Goal: Book appointment/travel/reservation

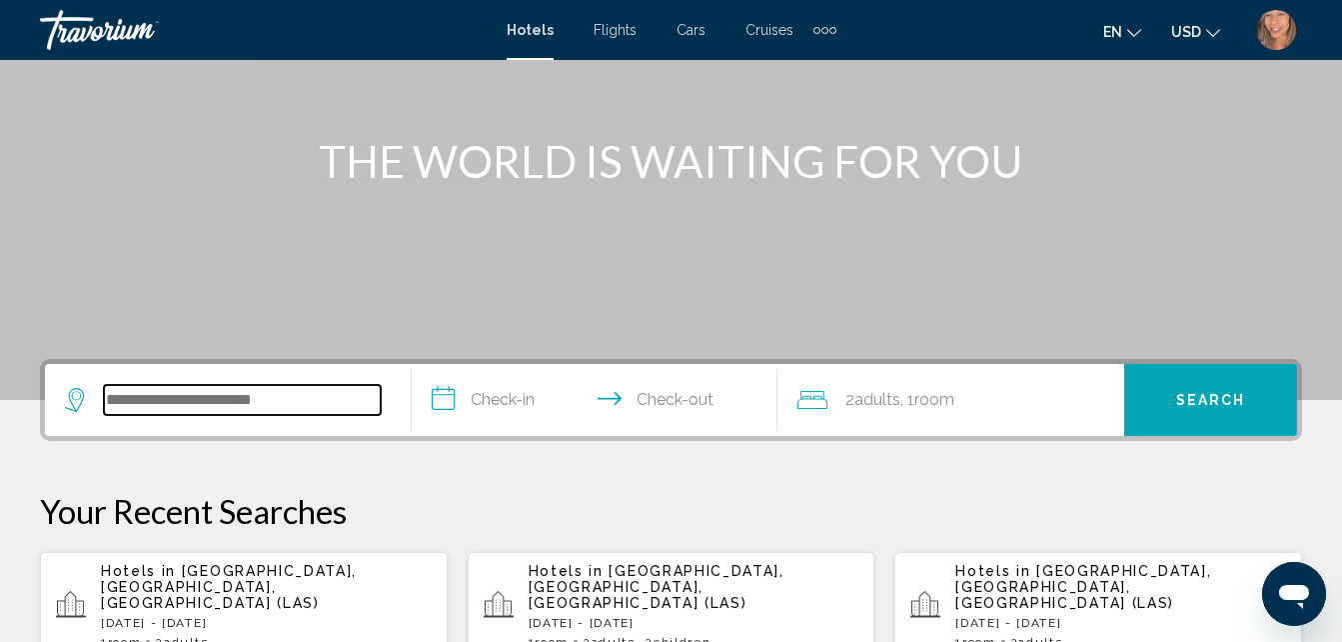
click at [177, 413] on input "Search widget" at bounding box center [242, 400] width 277 height 30
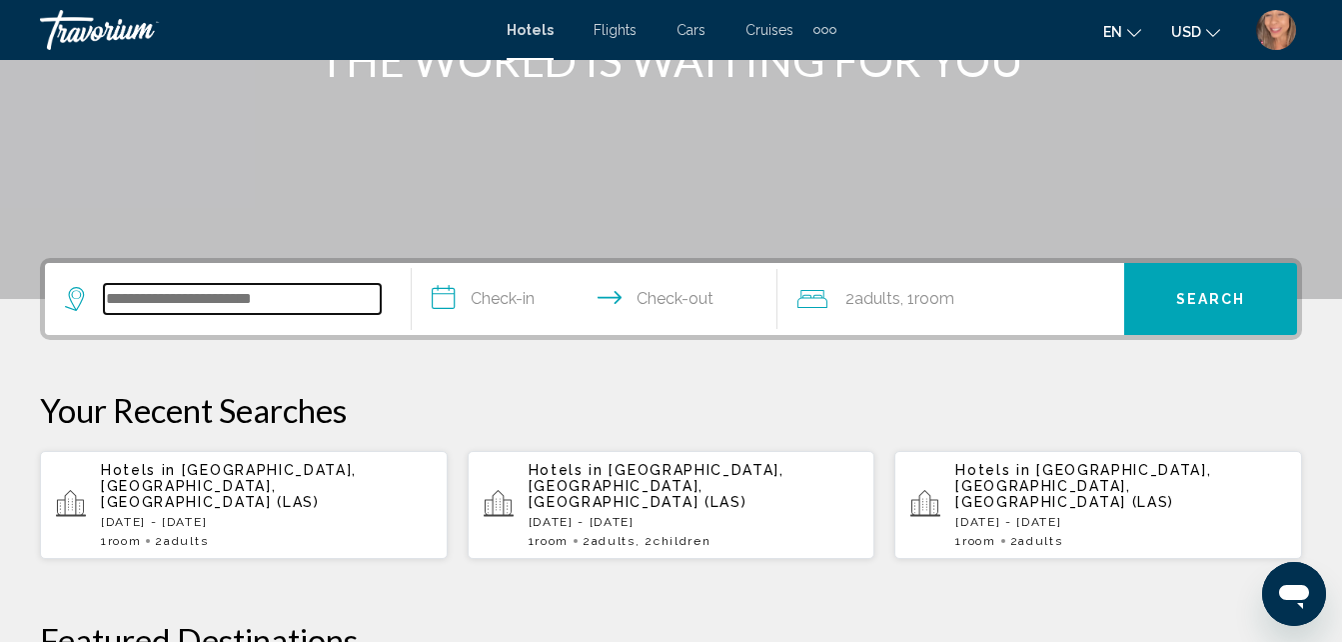
scroll to position [494, 0]
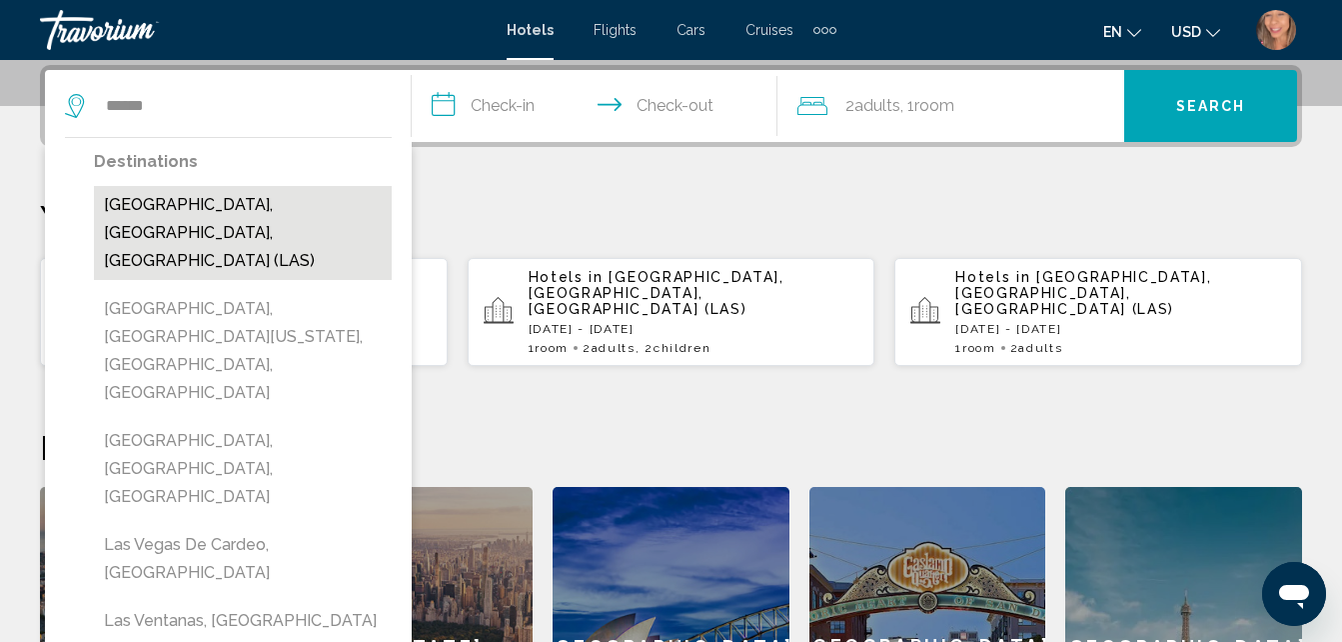
click at [252, 213] on button "[GEOGRAPHIC_DATA], [GEOGRAPHIC_DATA], [GEOGRAPHIC_DATA] (LAS)" at bounding box center [243, 233] width 298 height 94
type input "**********"
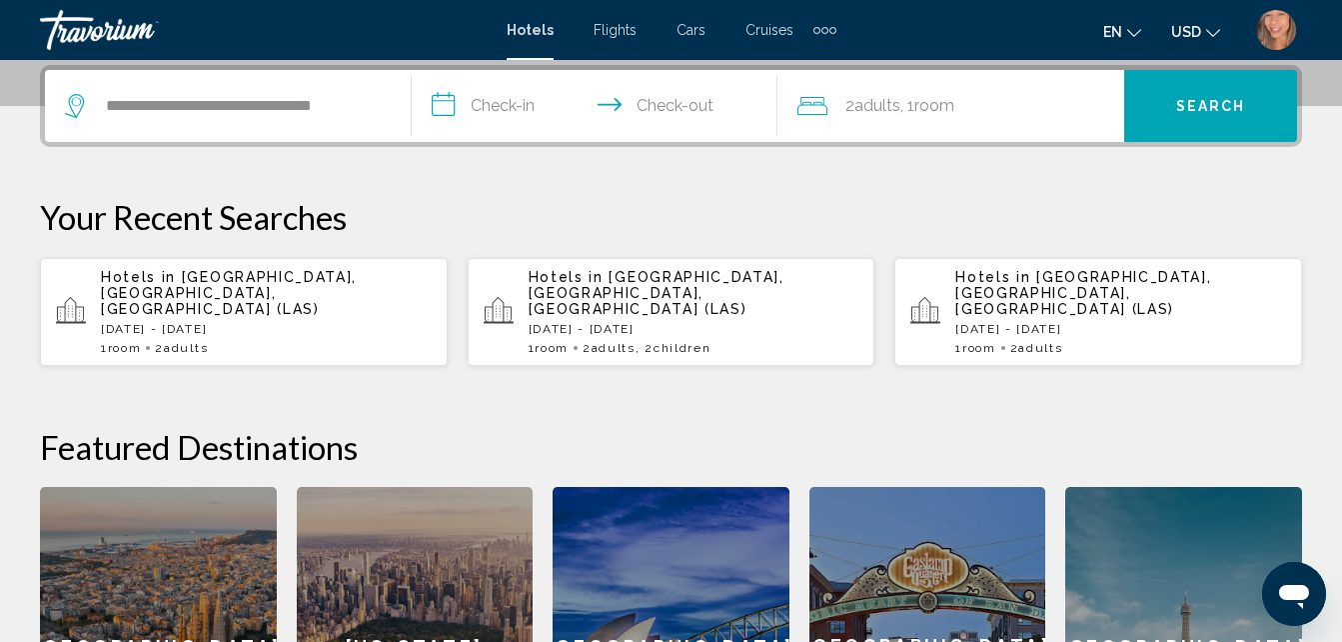
click at [481, 90] on input "**********" at bounding box center [599, 109] width 375 height 78
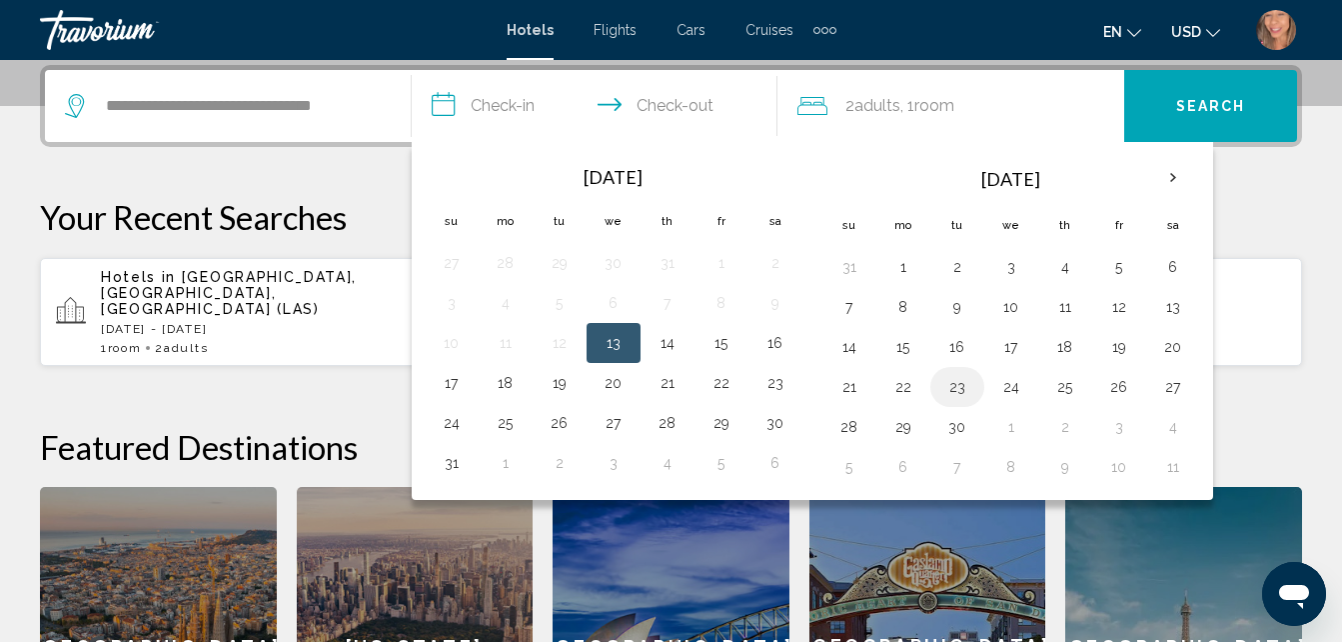
click at [950, 393] on button "23" at bounding box center [958, 387] width 32 height 28
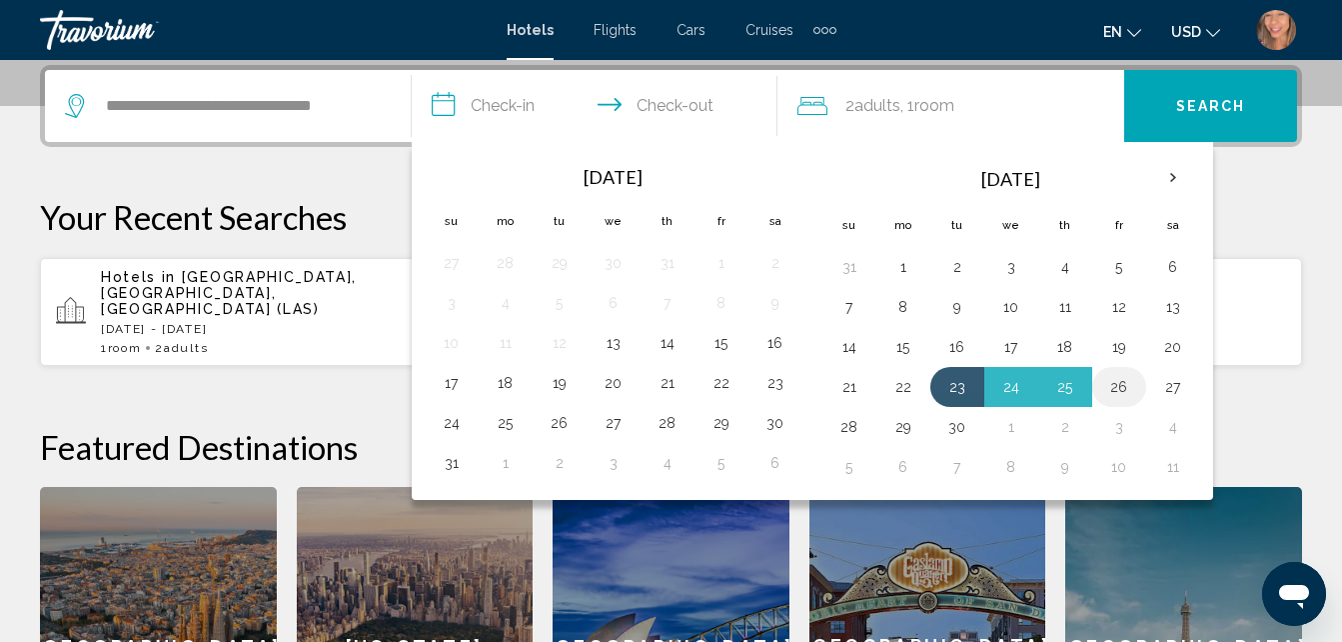
click at [1110, 387] on button "26" at bounding box center [1119, 387] width 32 height 28
type input "**********"
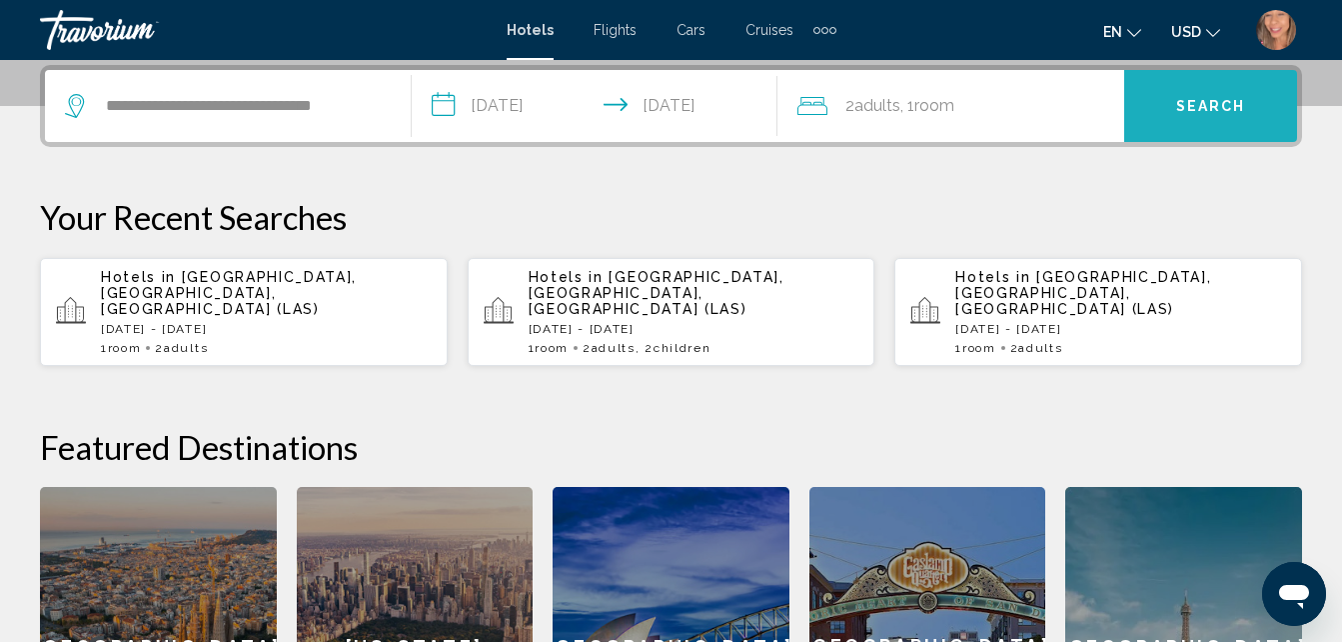
click at [1199, 96] on button "Search" at bounding box center [1210, 106] width 173 height 72
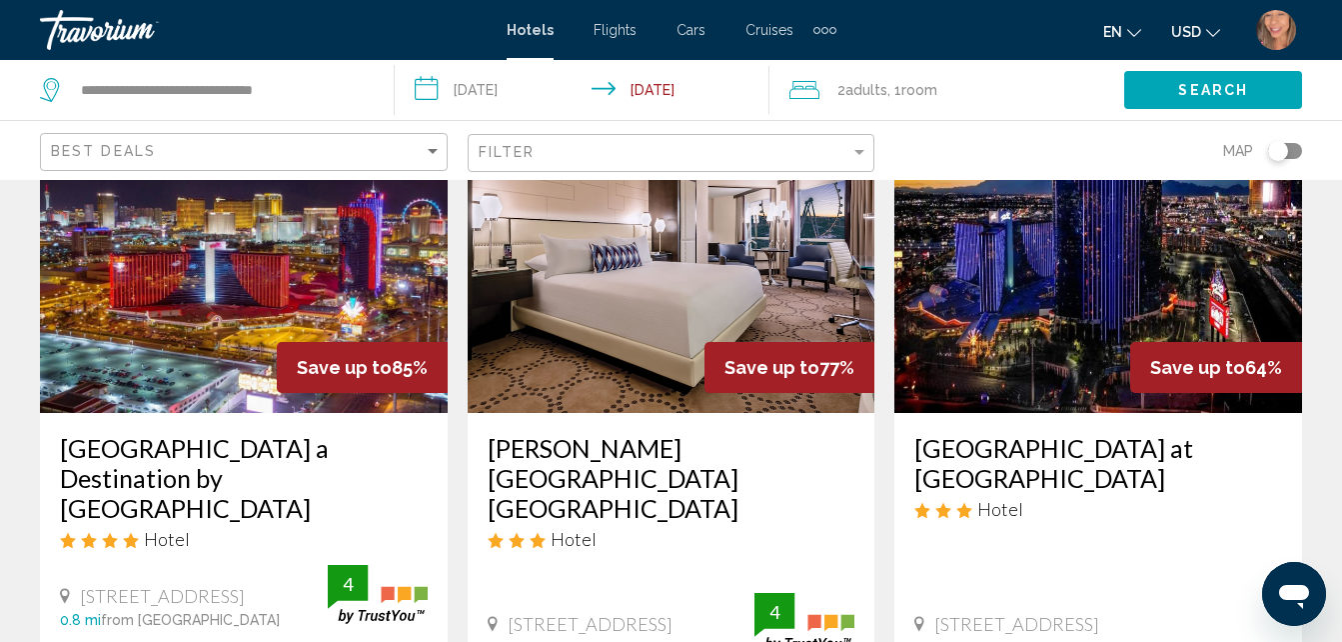
scroll to position [151, 0]
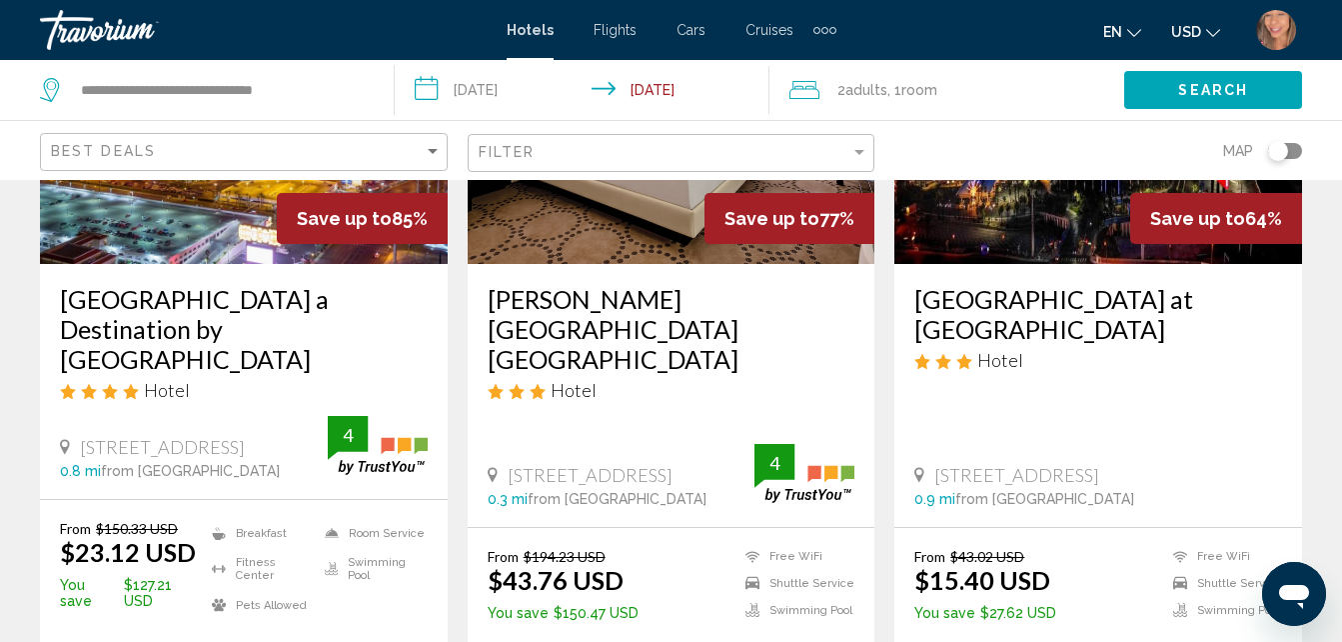
click at [1301, 387] on div "Masquerade Tower at Rio Hotel & Casino Hotel 3700 West Flamingo Road, Las Vegas…" at bounding box center [1099, 395] width 408 height 263
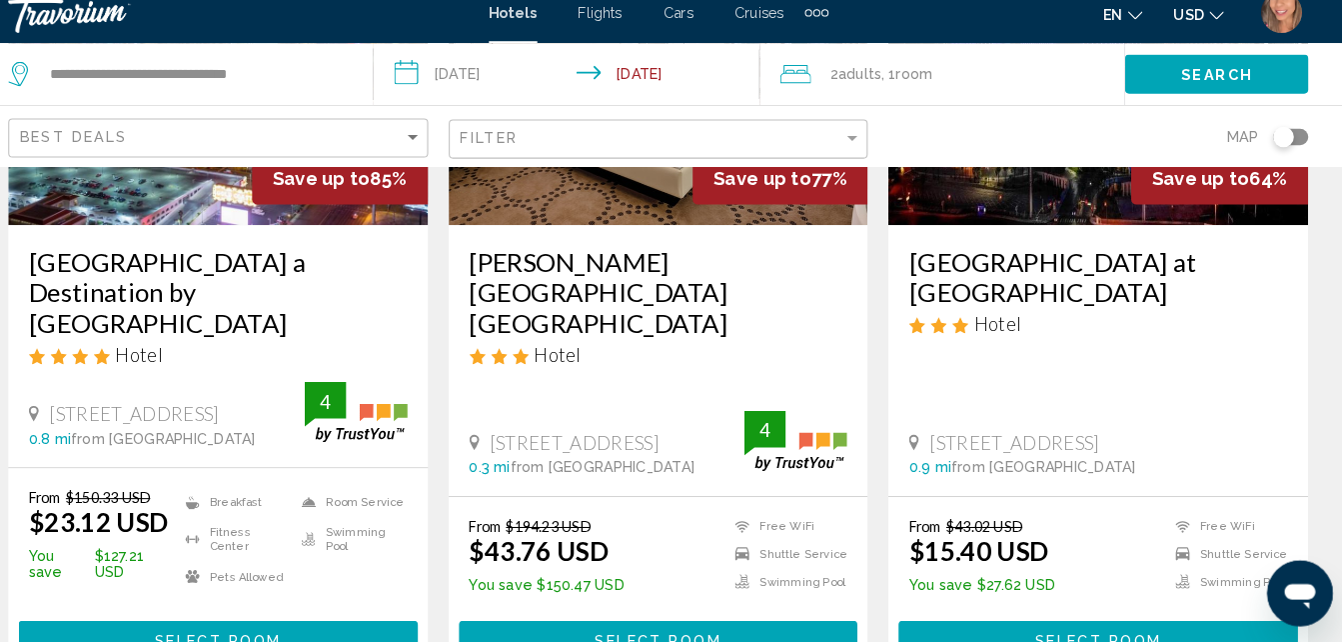
scroll to position [334, 0]
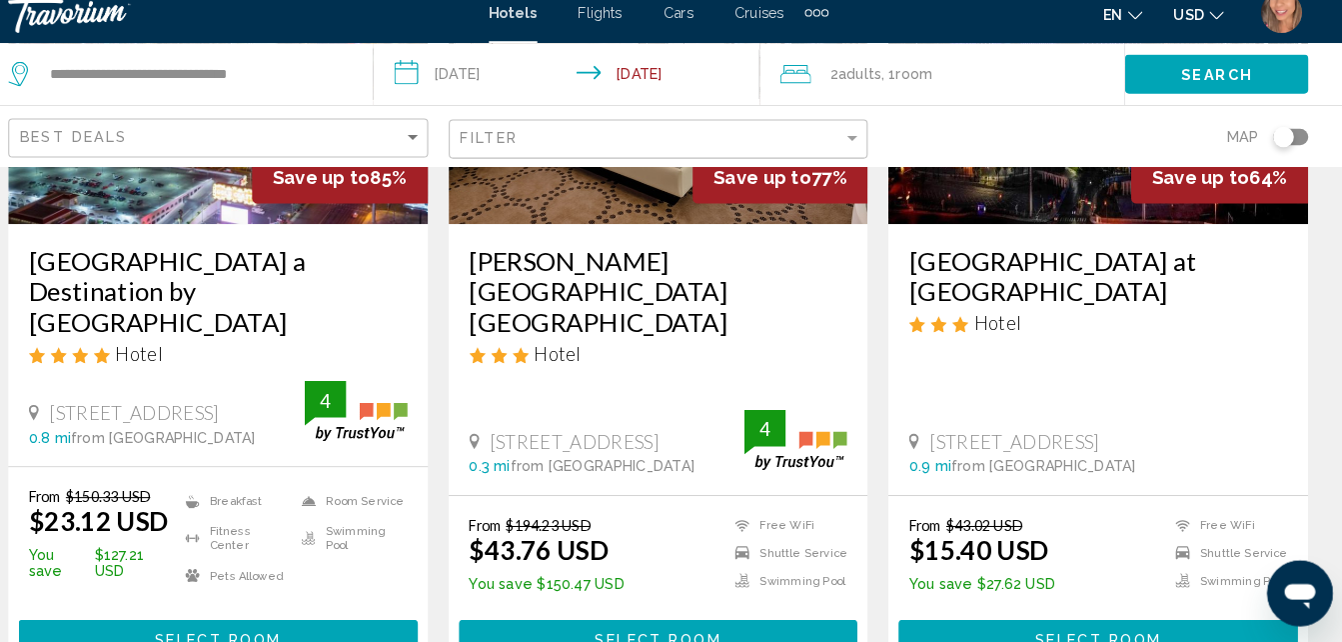
click at [792, 351] on div "Hotel" at bounding box center [672, 362] width 368 height 22
click at [335, 620] on button "Select Room" at bounding box center [244, 638] width 388 height 37
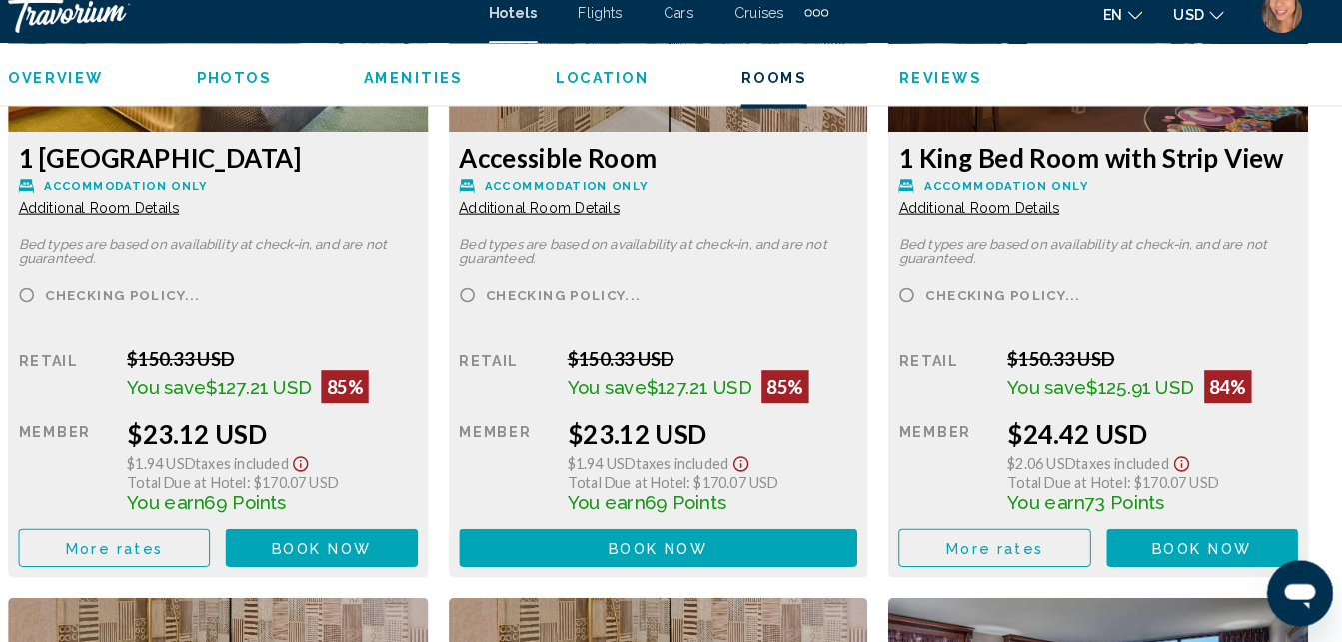
scroll to position [3286, 0]
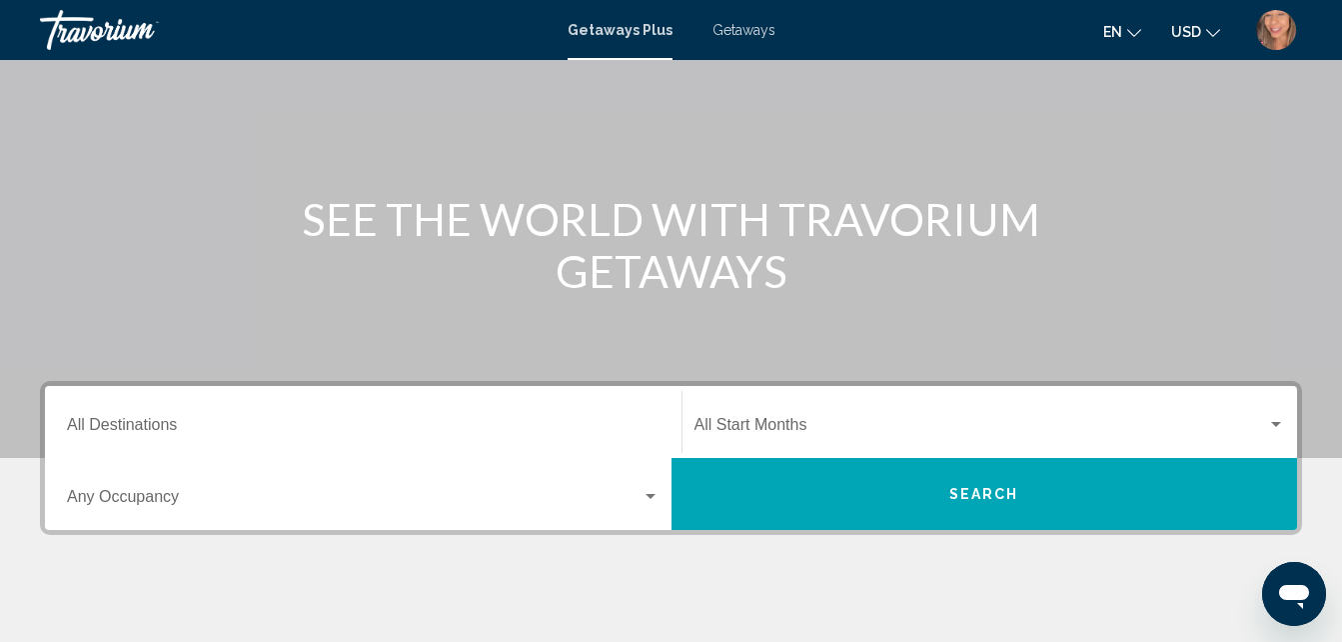
scroll to position [254, 0]
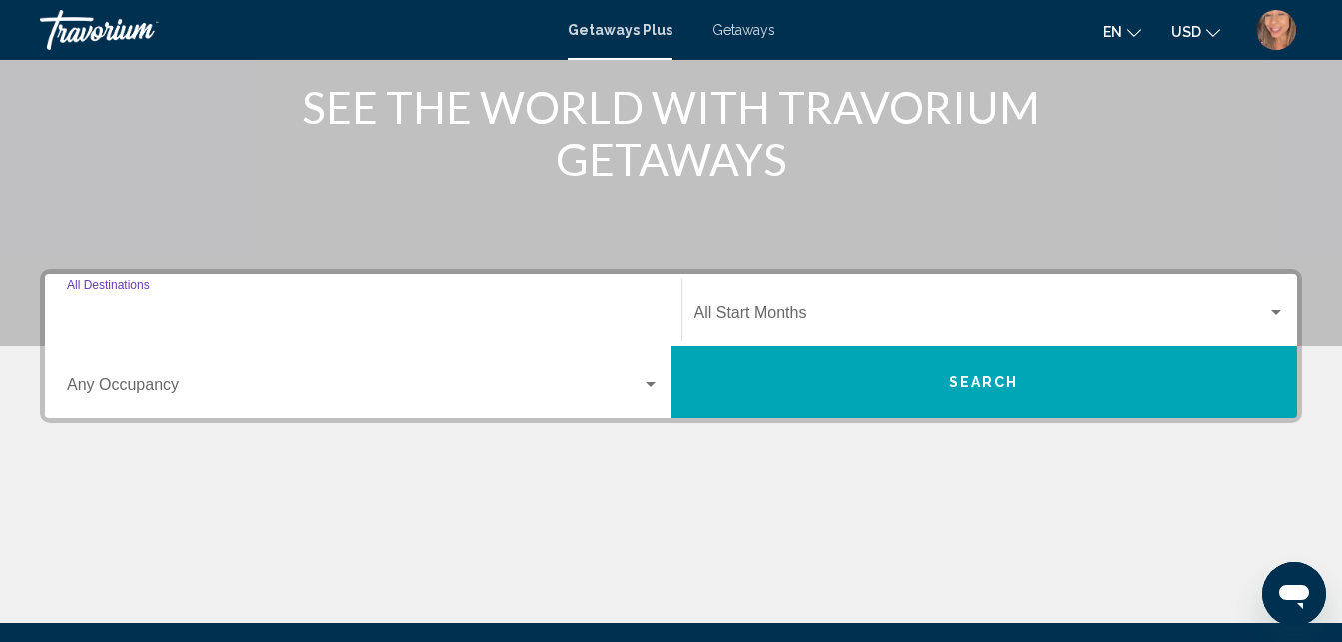
click at [259, 312] on input "Destination All Destinations" at bounding box center [363, 317] width 593 height 18
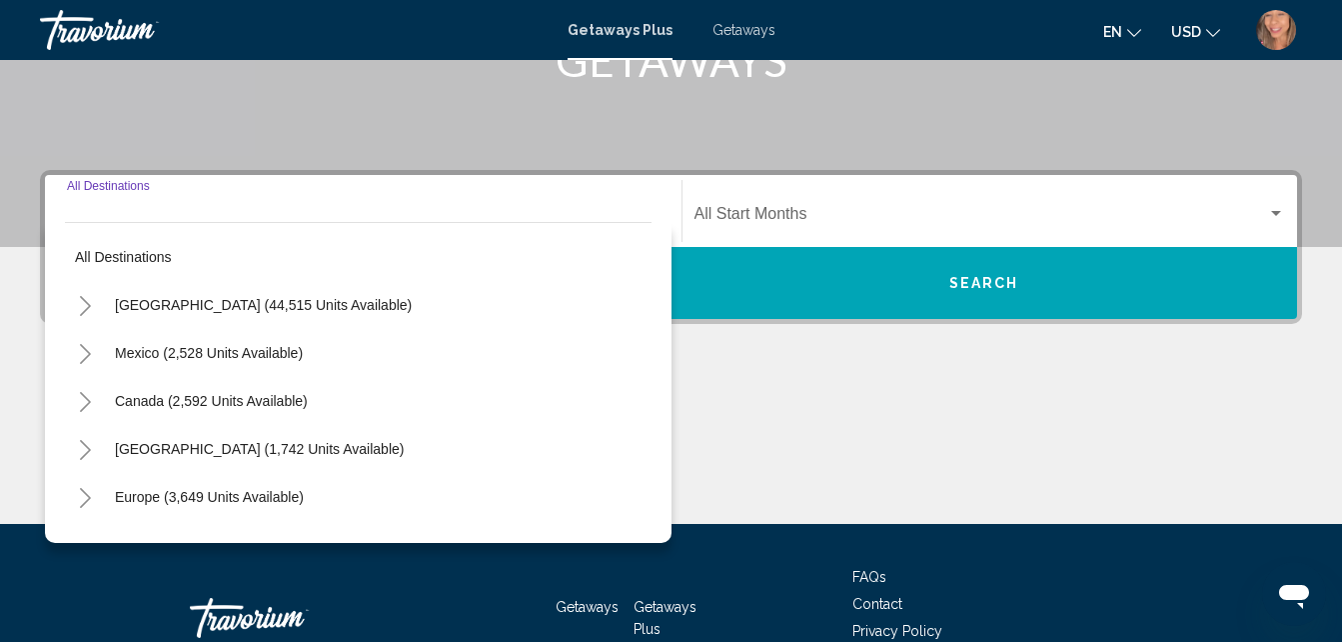
scroll to position [458, 0]
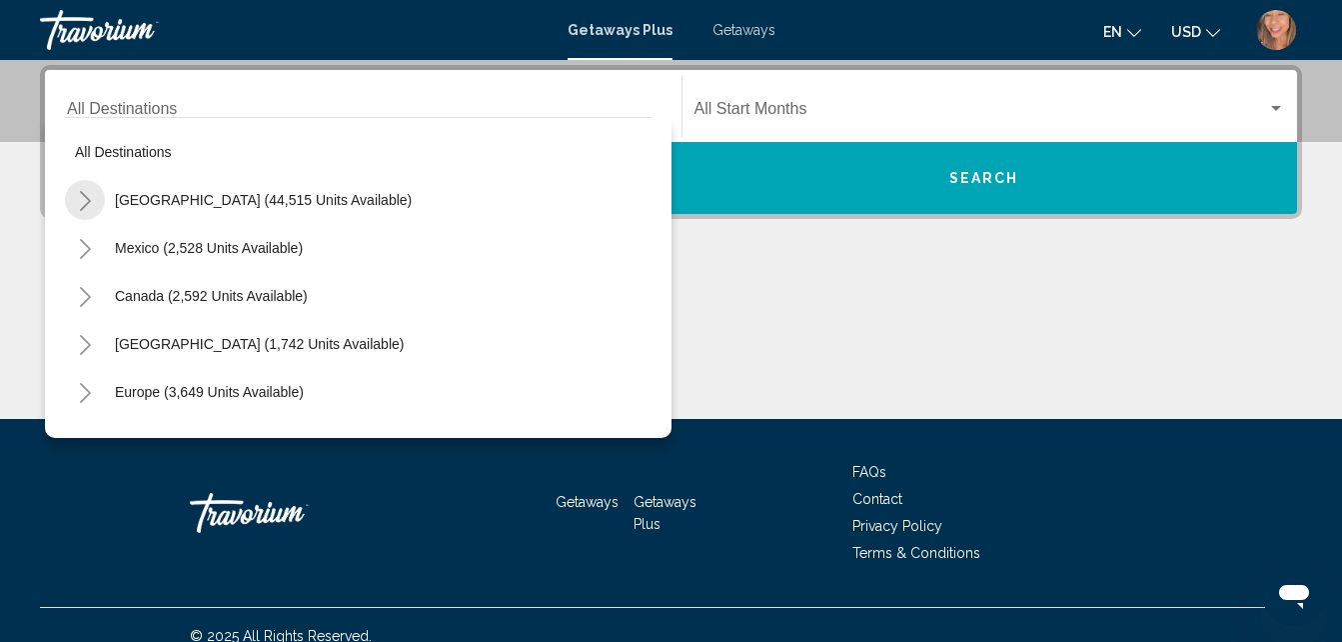
click at [86, 205] on icon "Toggle United States (44,515 units available)" at bounding box center [85, 201] width 11 height 20
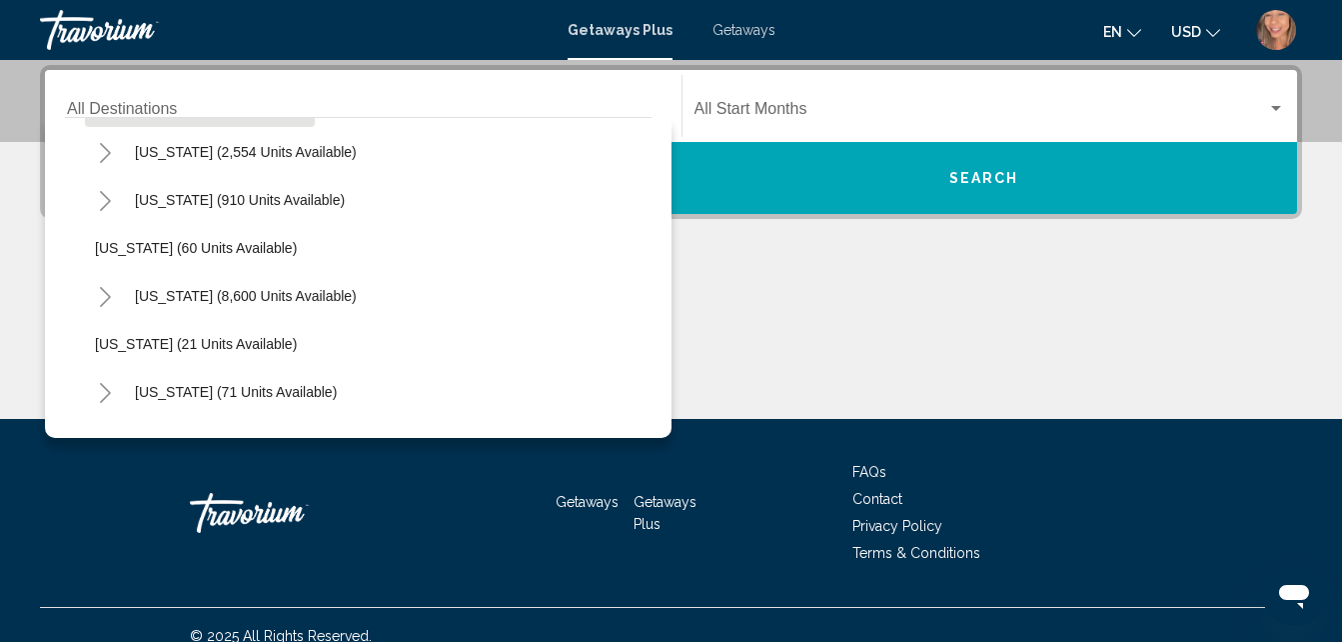
scroll to position [248, 0]
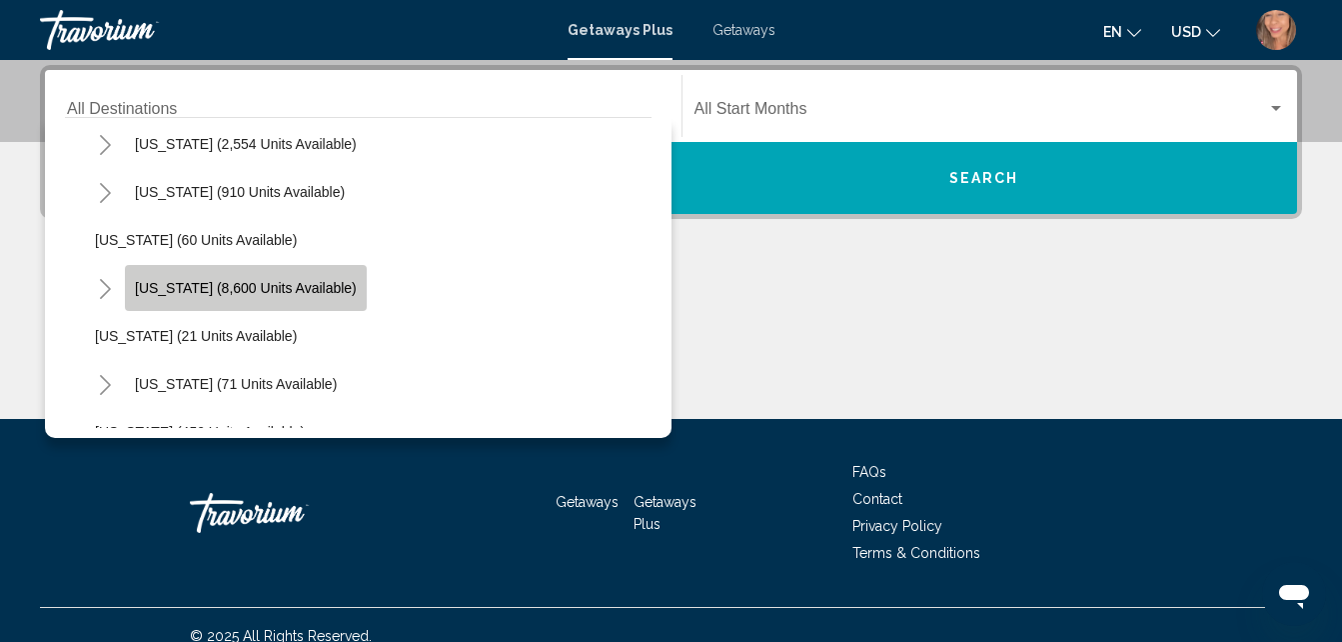
click at [279, 293] on span "[US_STATE] (8,600 units available)" at bounding box center [246, 288] width 222 height 16
type input "**********"
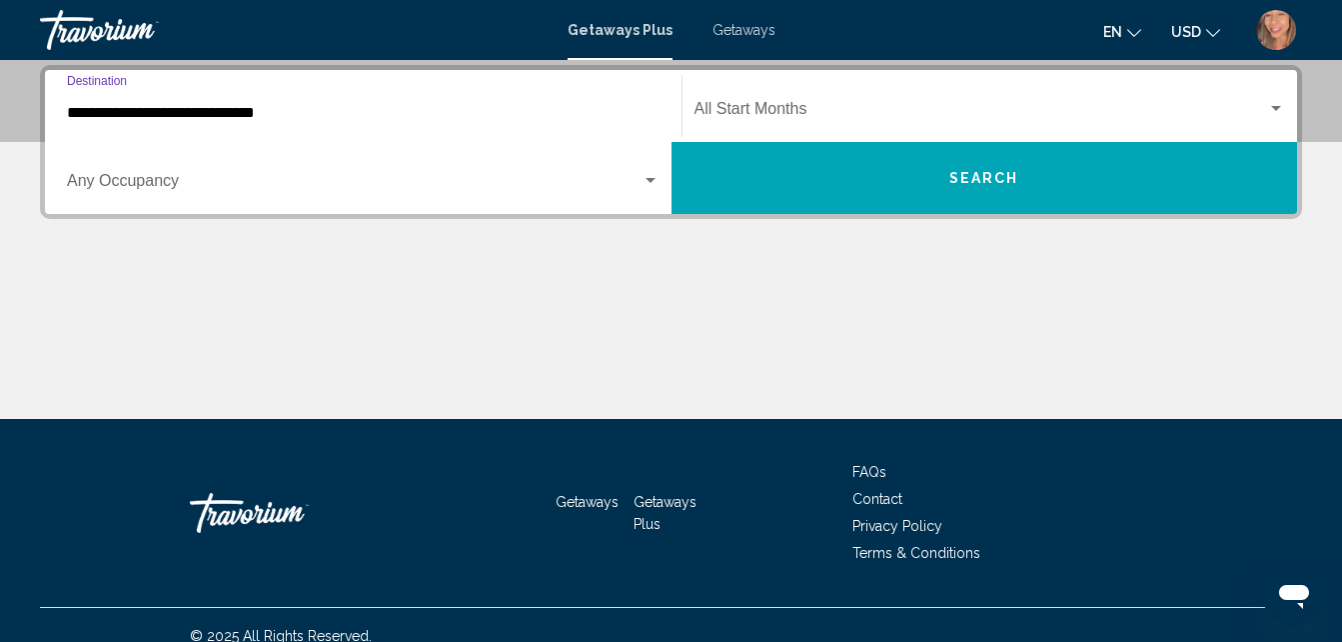
click at [386, 167] on div "Occupancy Any Occupancy" at bounding box center [363, 178] width 593 height 63
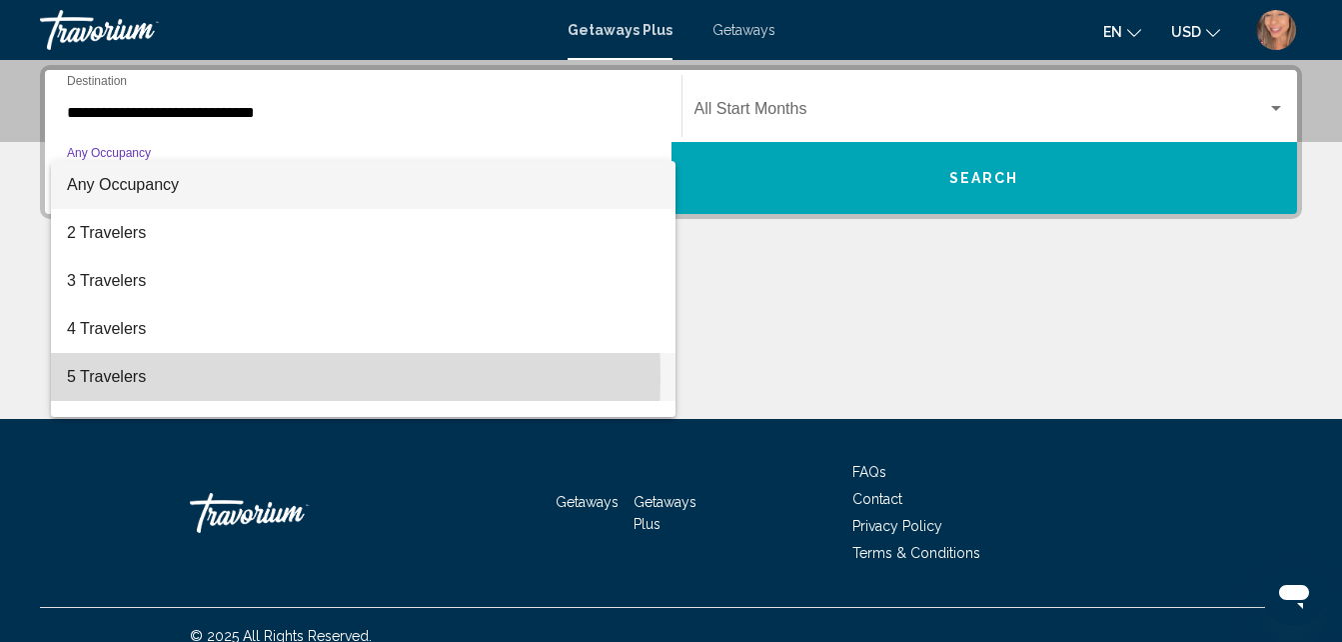
click at [110, 378] on span "5 Travelers" at bounding box center [363, 377] width 593 height 48
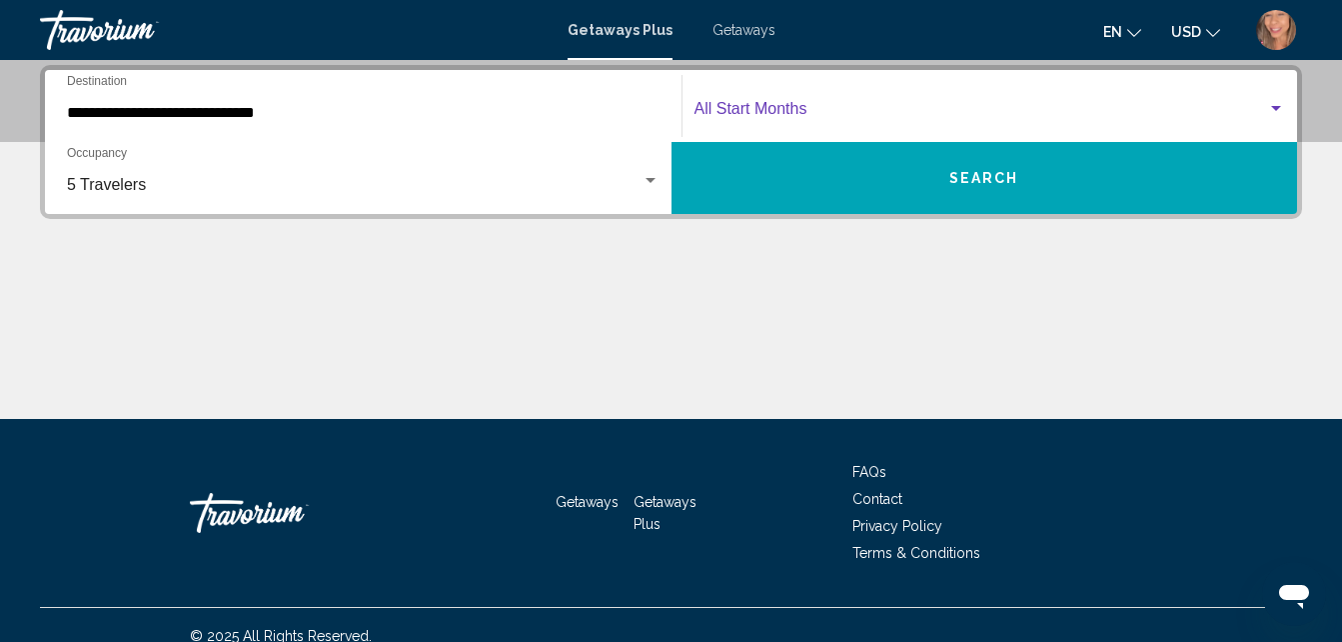
click at [854, 110] on span "Search widget" at bounding box center [982, 113] width 574 height 18
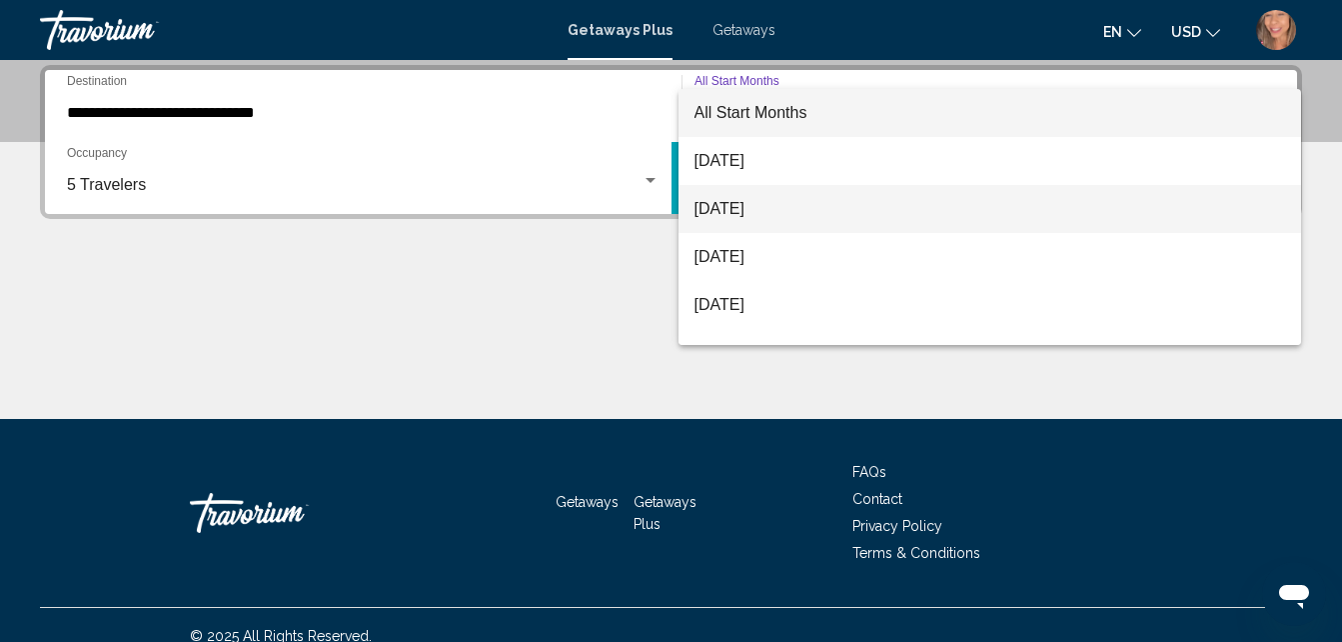
click at [841, 197] on span "[DATE]" at bounding box center [991, 209] width 592 height 48
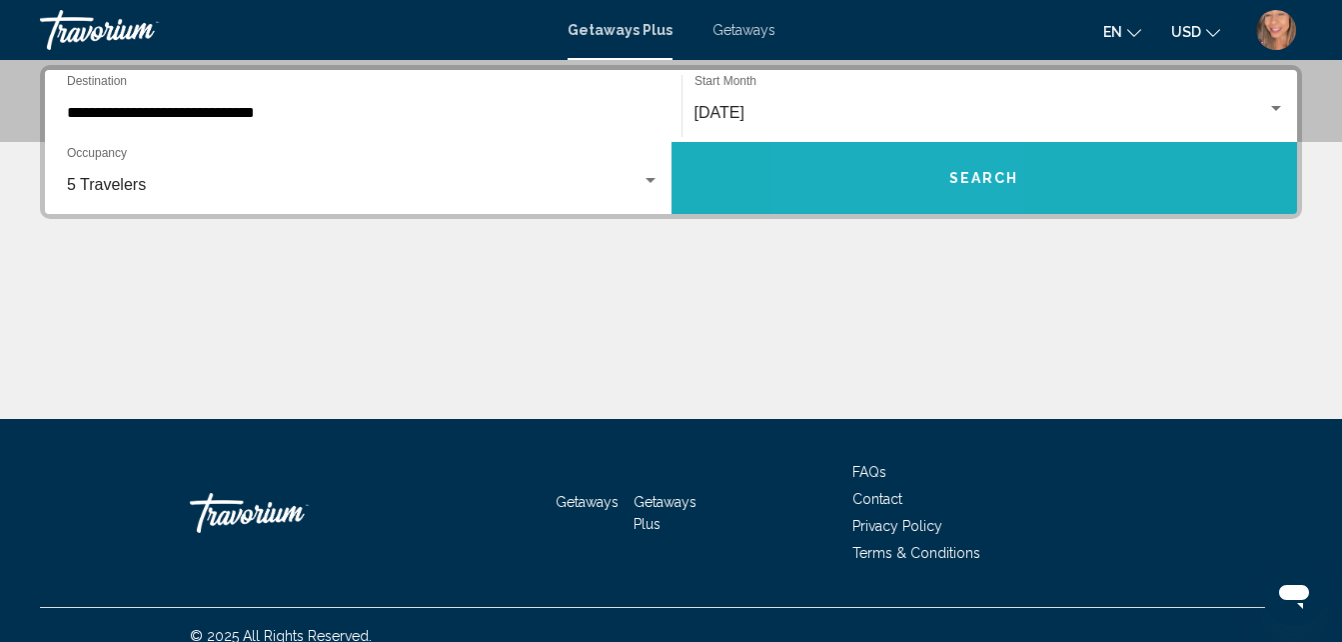
click at [909, 189] on button "Search" at bounding box center [985, 178] width 627 height 72
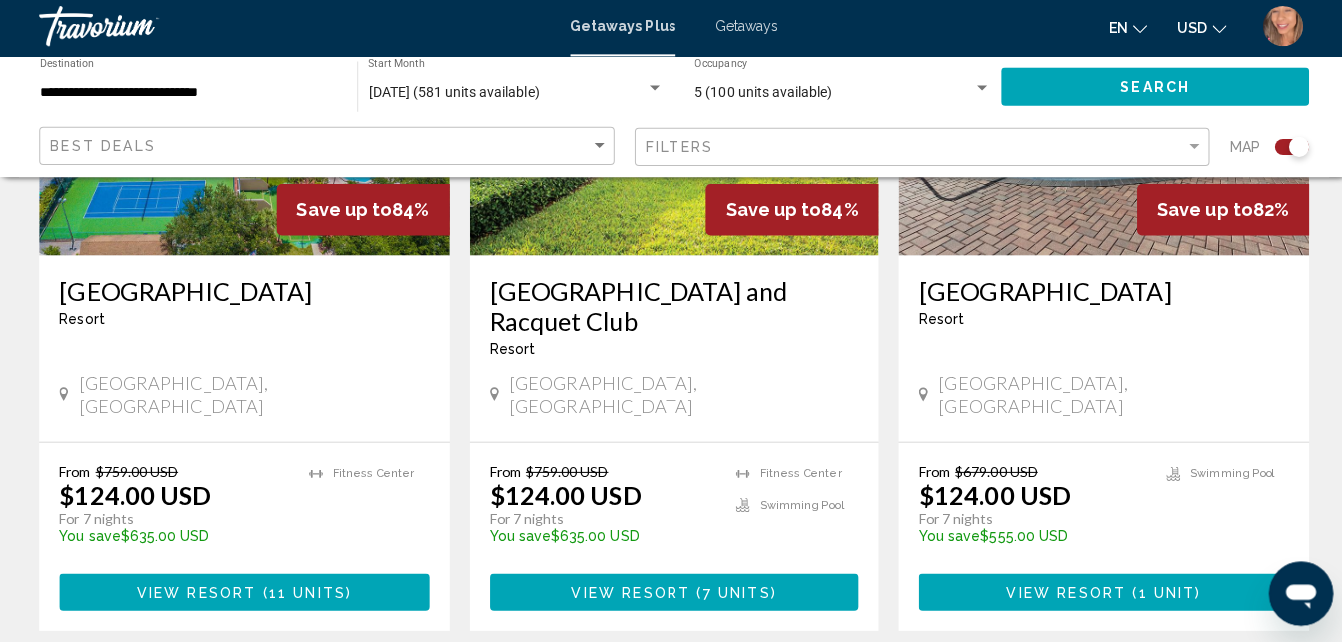
scroll to position [959, 0]
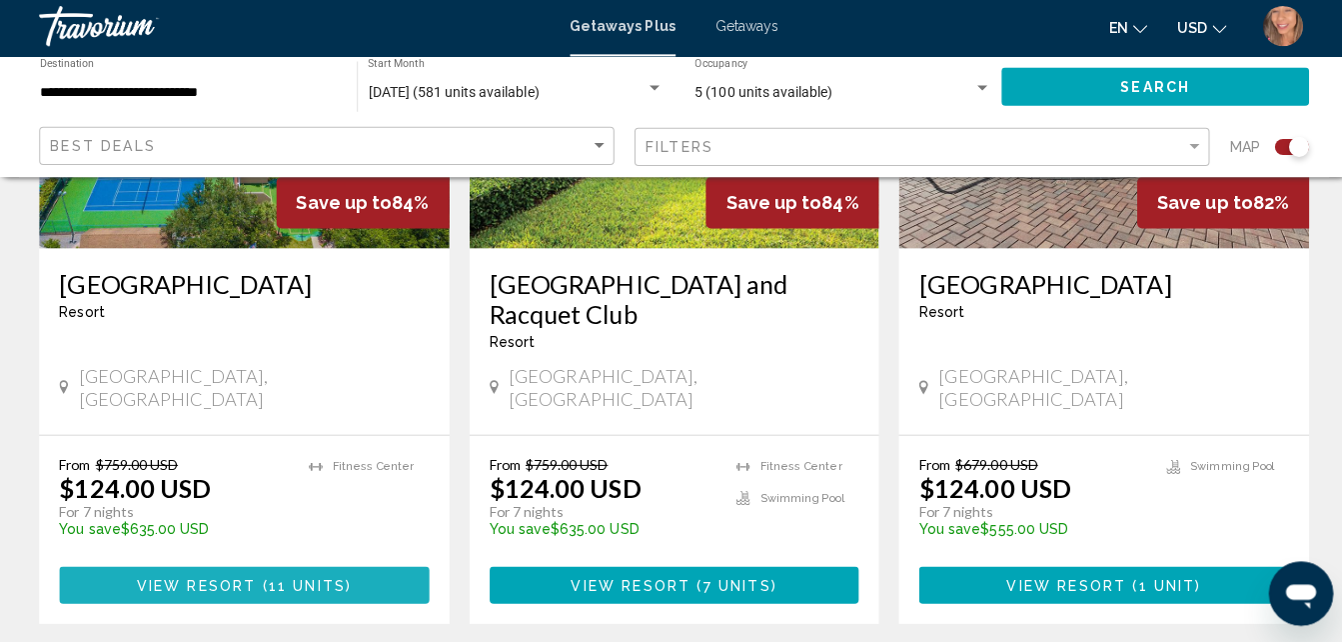
click at [344, 579] on button "View Resort ( 11 units )" at bounding box center [244, 585] width 368 height 37
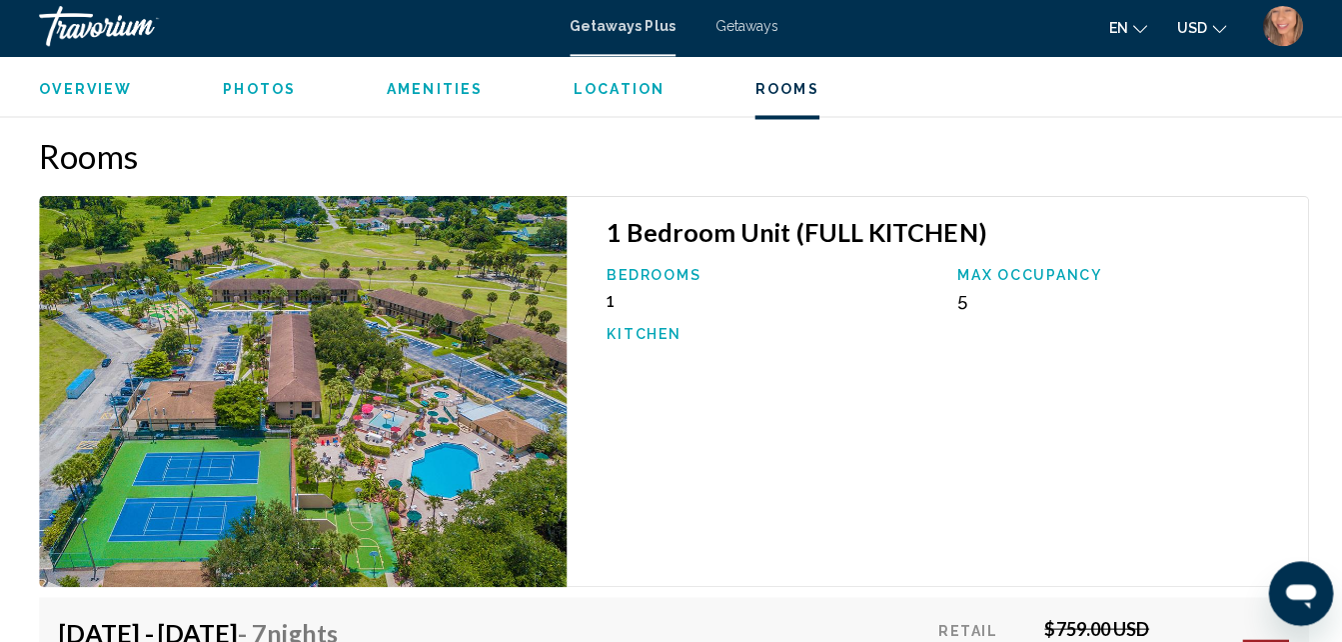
scroll to position [3342, 0]
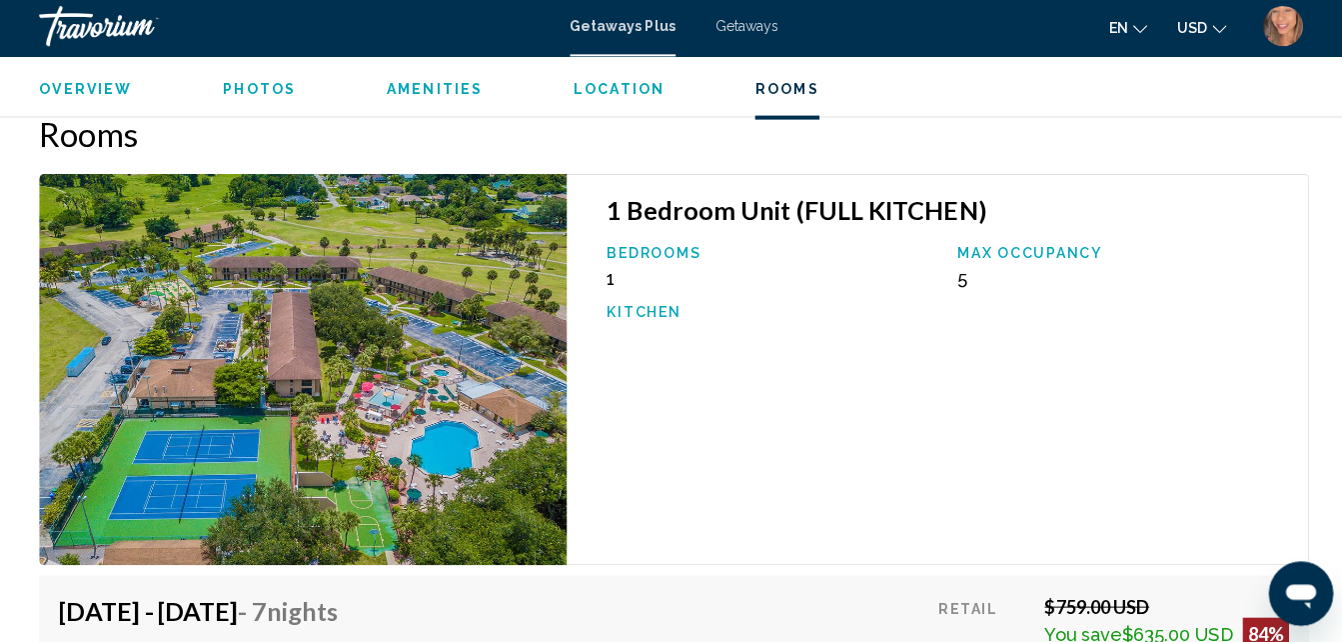
click at [1215, 489] on div "1 Bedroom Unit (FULL KITCHEN) Bedrooms 1 Max Occupancy 5 Kitchen" at bounding box center [934, 371] width 738 height 389
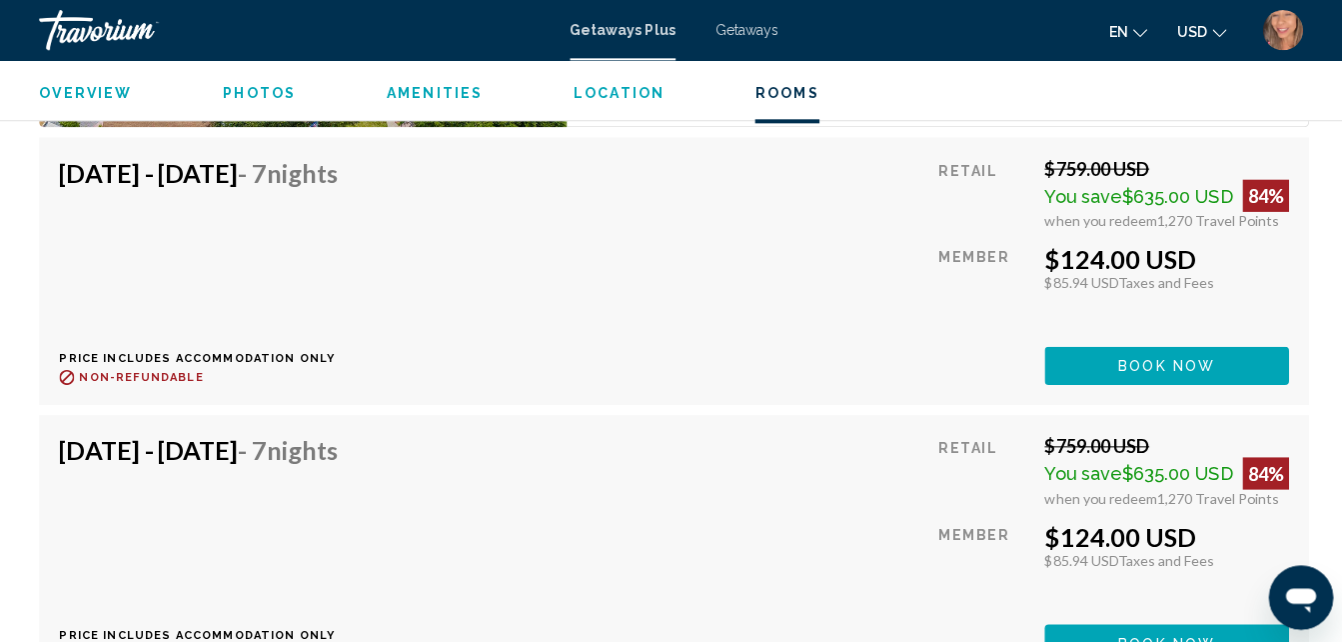
scroll to position [3775, 0]
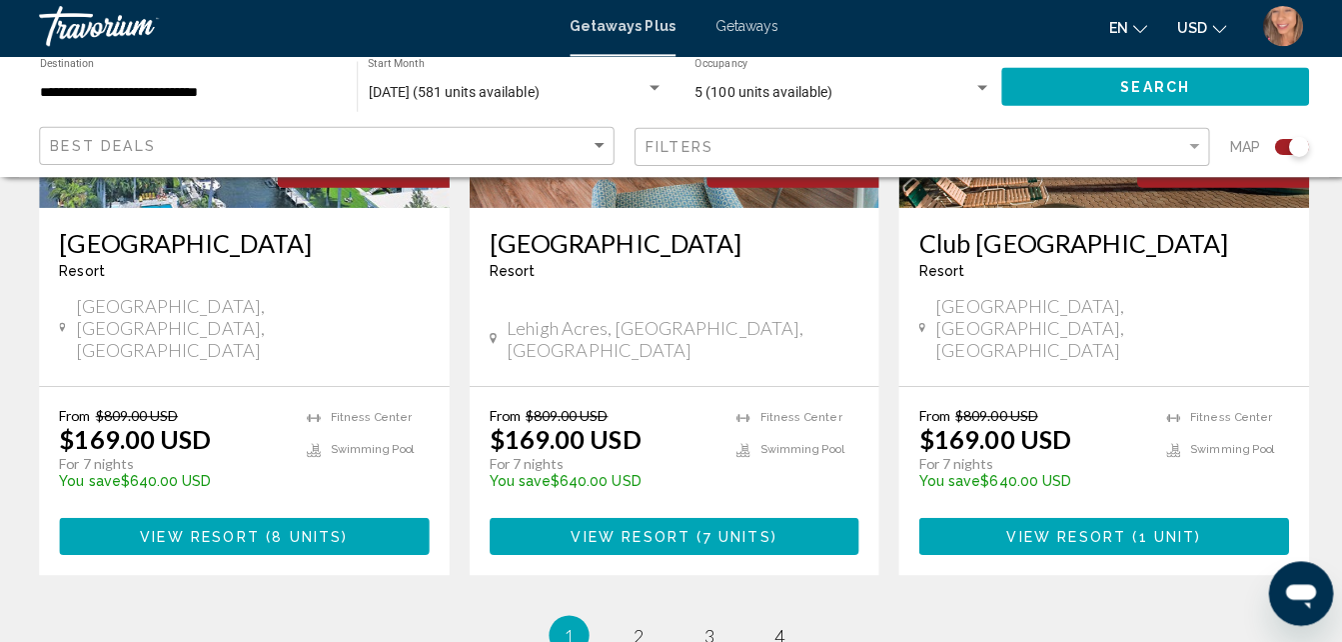
scroll to position [3386, 0]
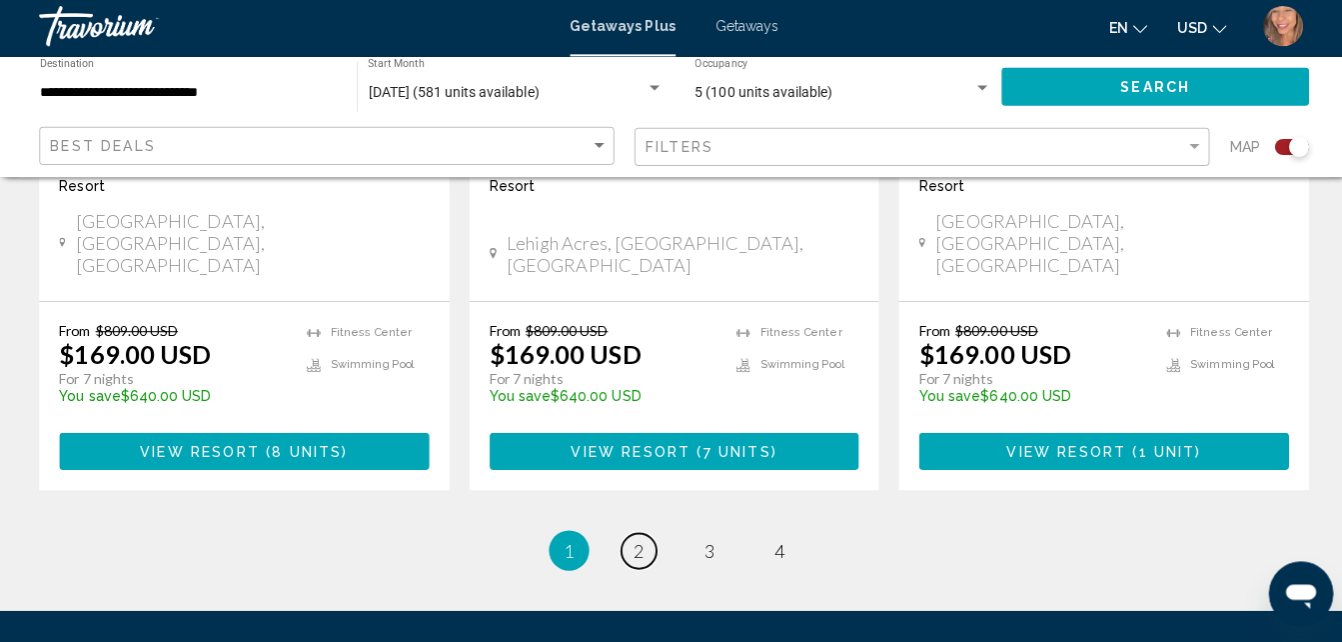
click at [630, 534] on link "page 2" at bounding box center [636, 551] width 35 height 35
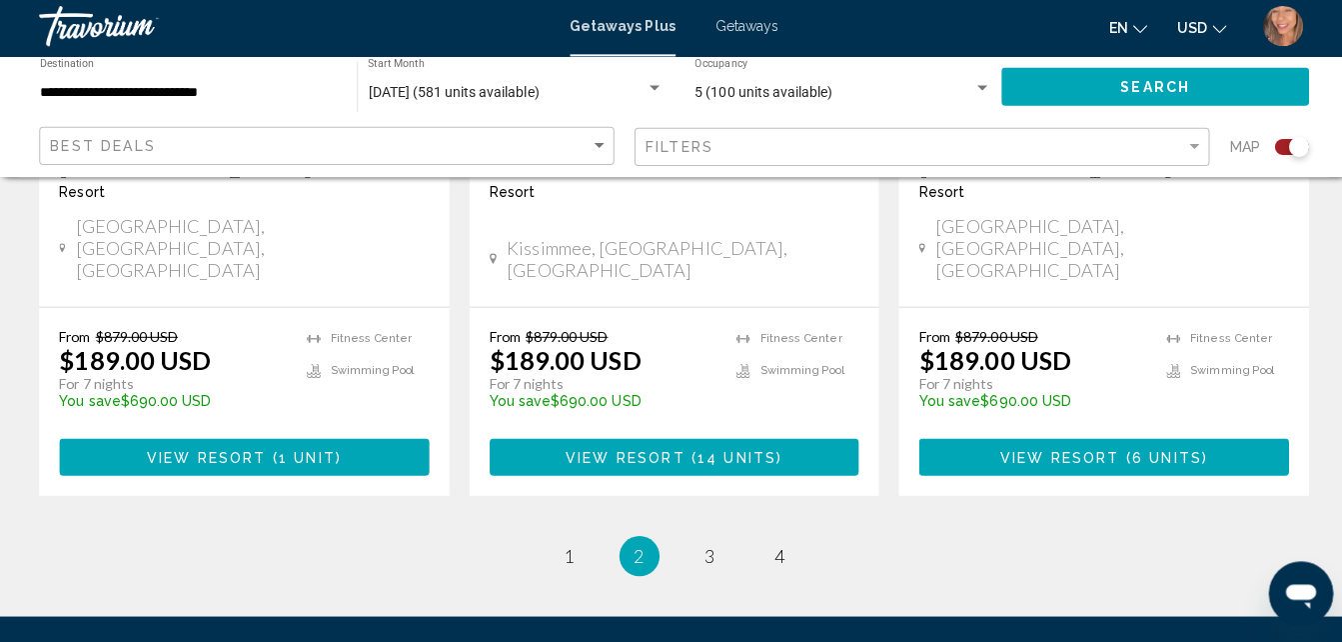
scroll to position [3326, 0]
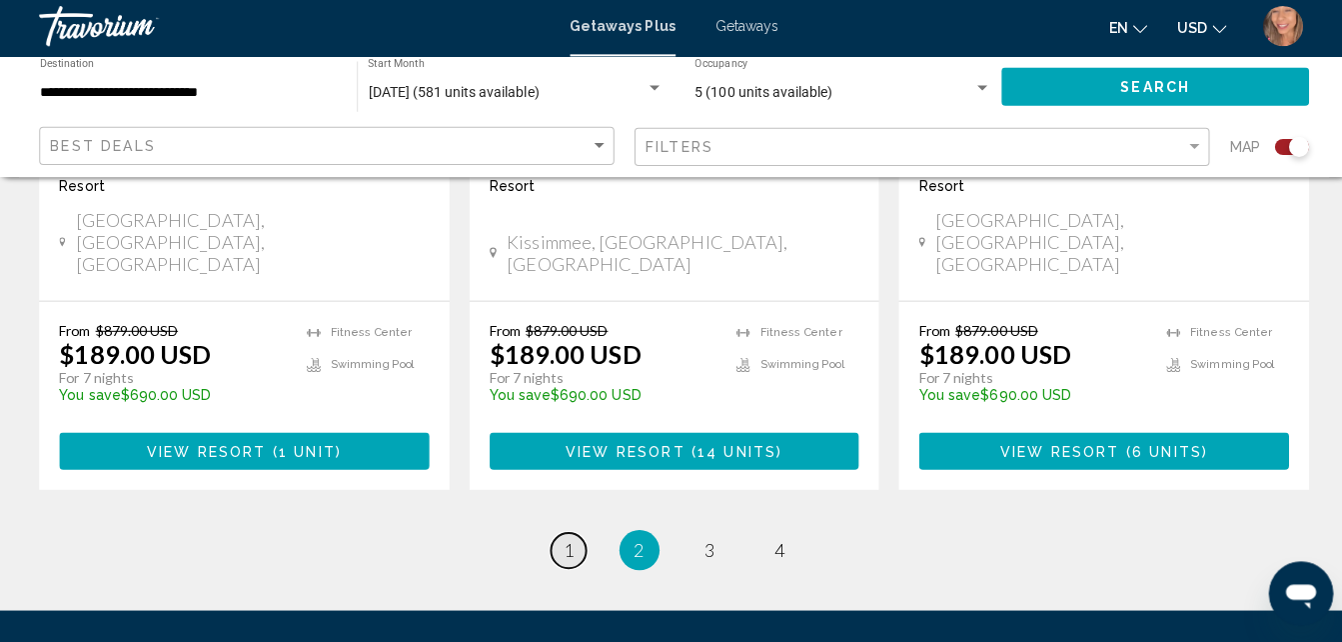
click at [566, 540] on span "1" at bounding box center [567, 551] width 10 height 22
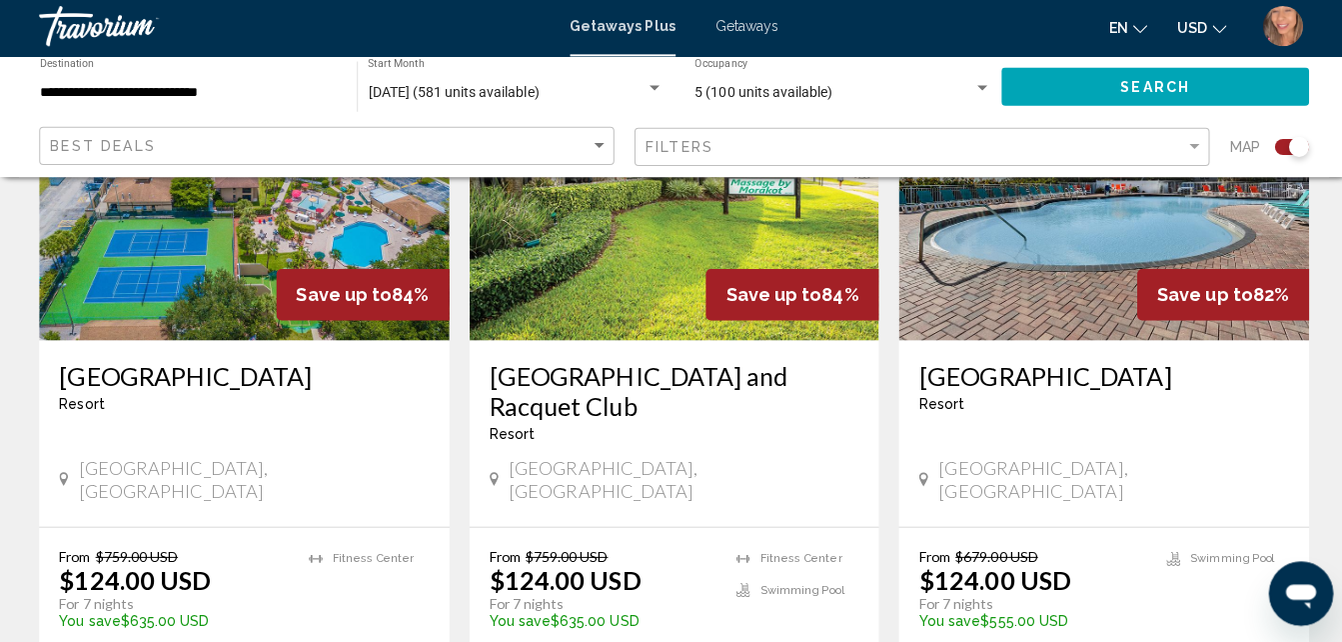
scroll to position [870, 0]
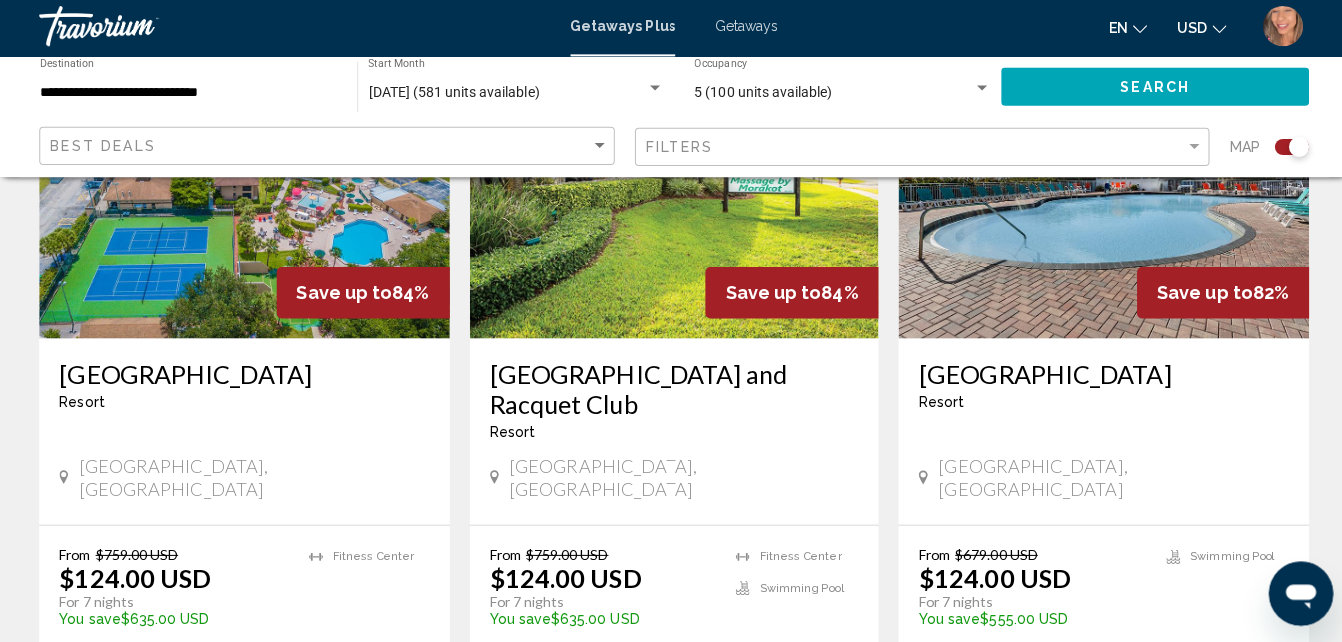
click at [388, 486] on div "[GEOGRAPHIC_DATA] - This is an adults only resort [GEOGRAPHIC_DATA], FL, 339365…" at bounding box center [244, 432] width 408 height 185
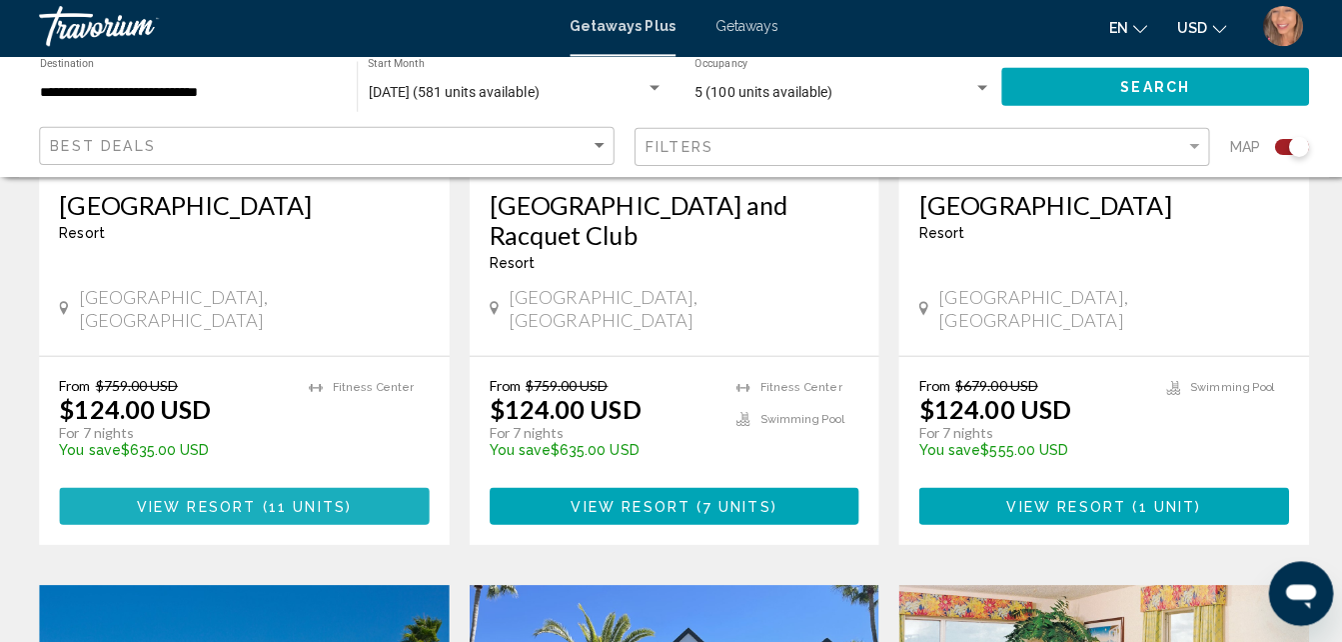
click at [343, 499] on span "( 11 units )" at bounding box center [303, 507] width 95 height 16
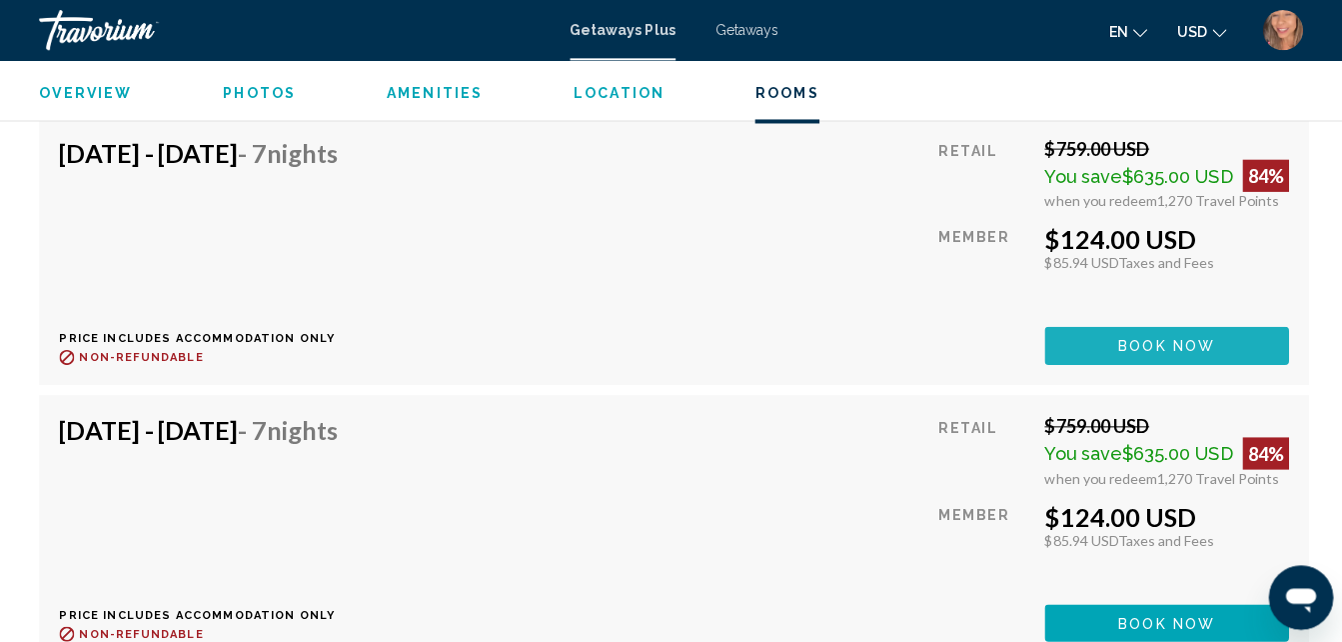
scroll to position [3798, 0]
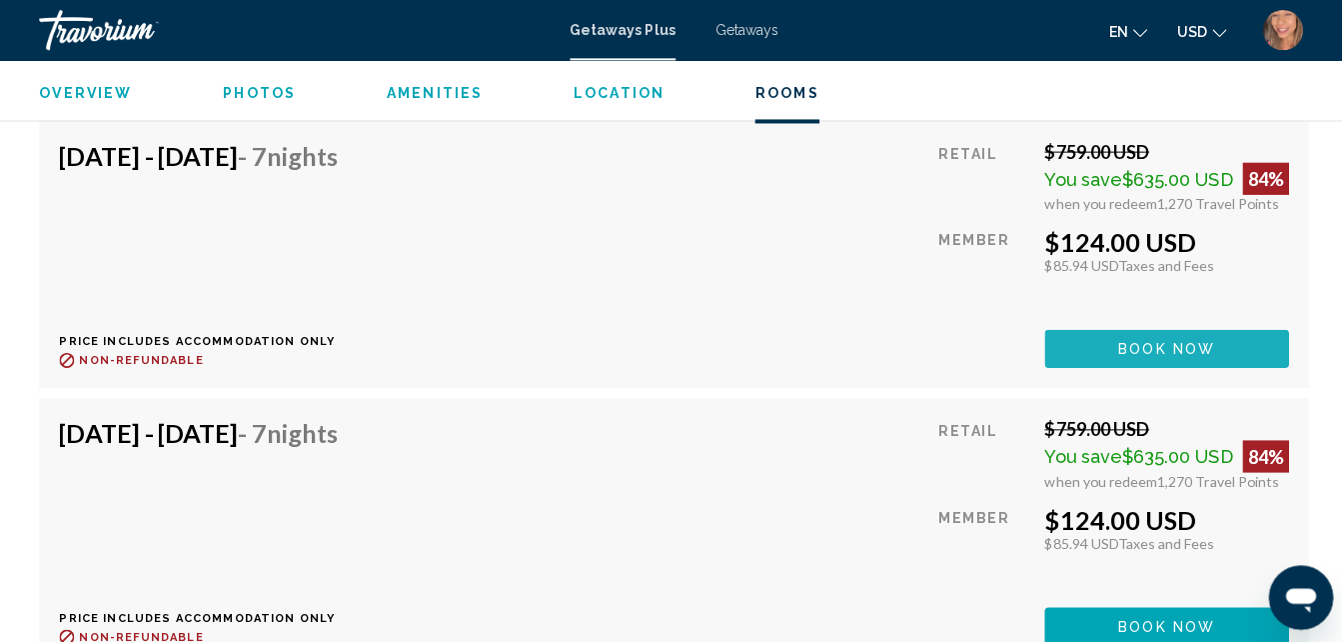
click at [1196, 359] on button "Book now" at bounding box center [1160, 346] width 243 height 37
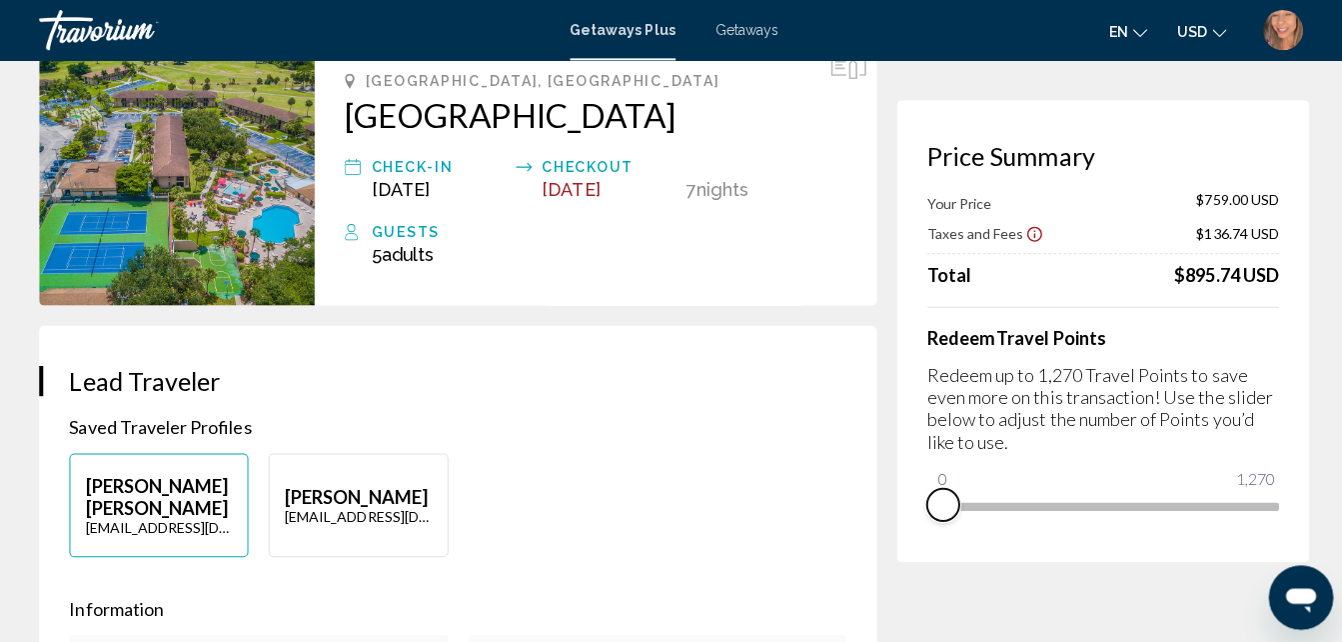
scroll to position [115, 0]
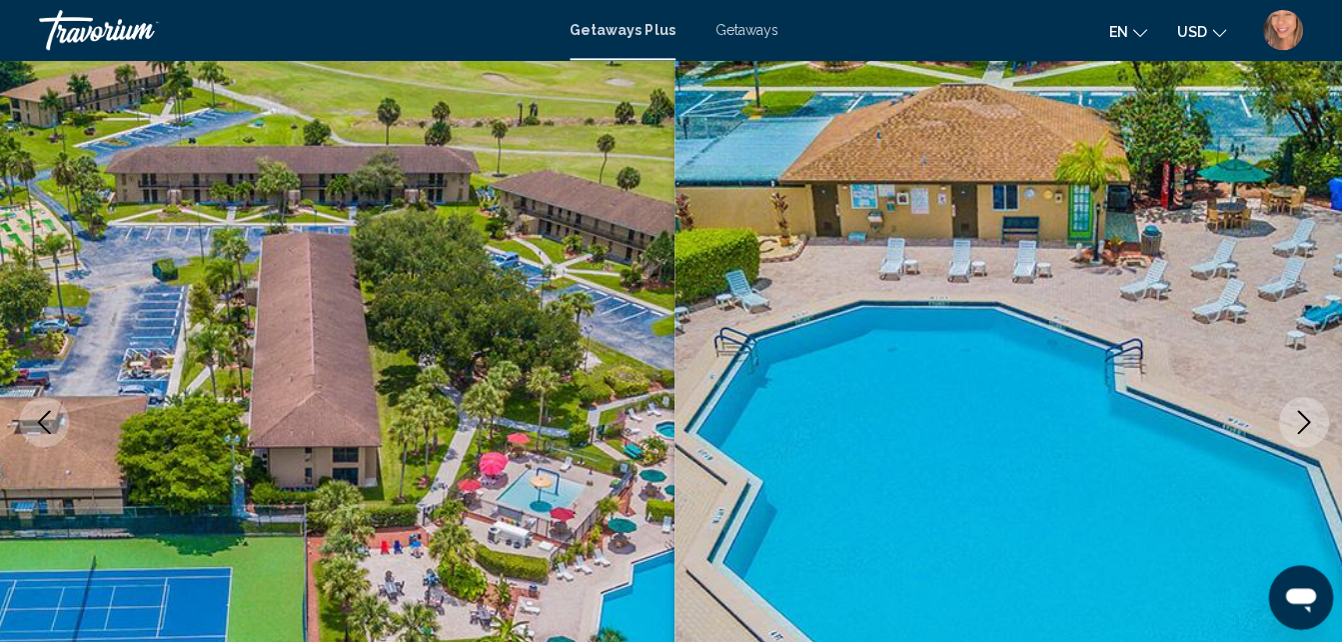
scroll to position [211, 0]
